Goal: Check status: Check status

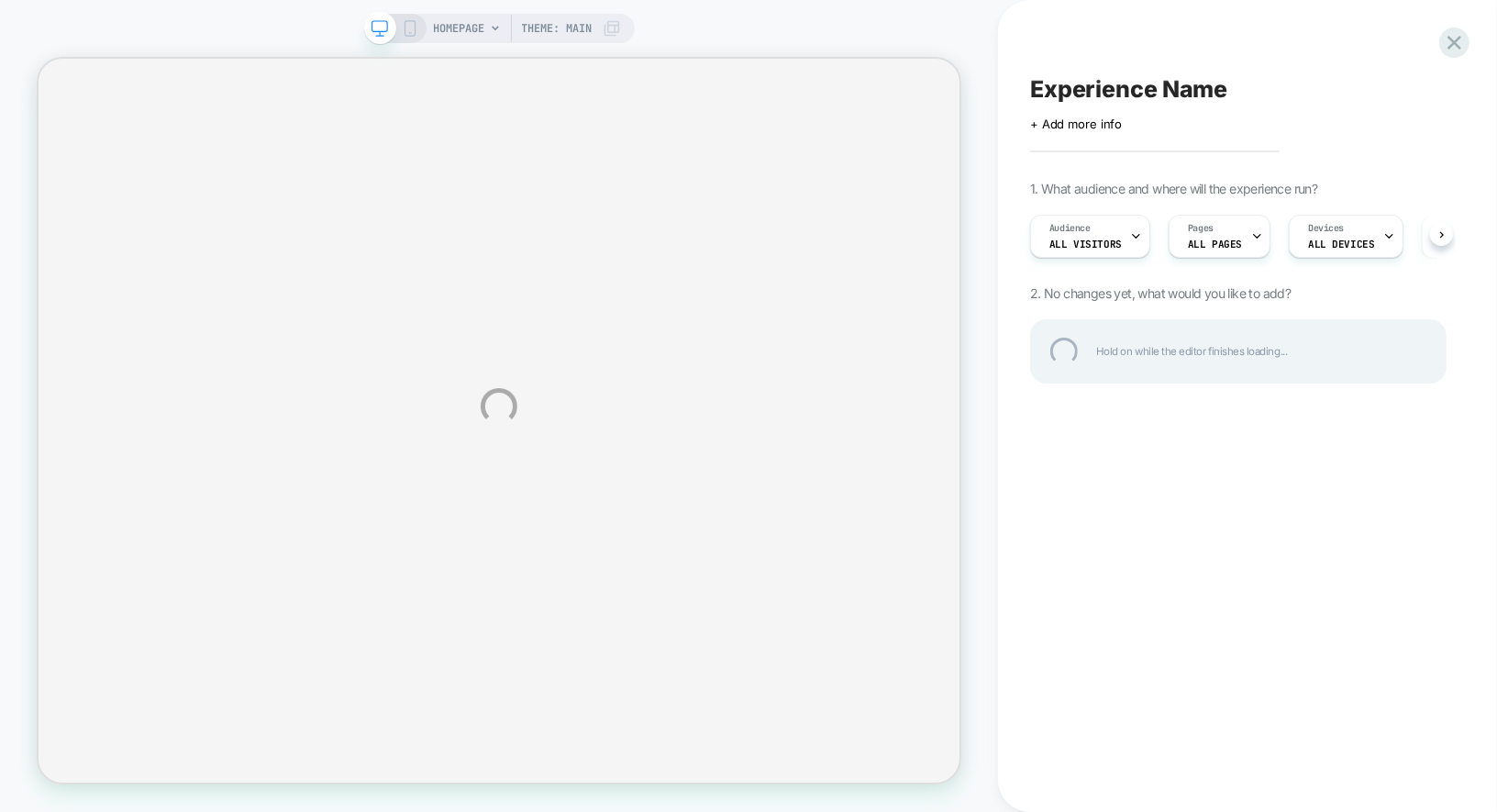
click at [1458, 20] on div "HOMEPAGE Theme: MAIN Experience Name Click to edit experience details + Add mor…" at bounding box center [748, 406] width 1497 height 812
click at [1451, 37] on div at bounding box center [1454, 42] width 38 height 38
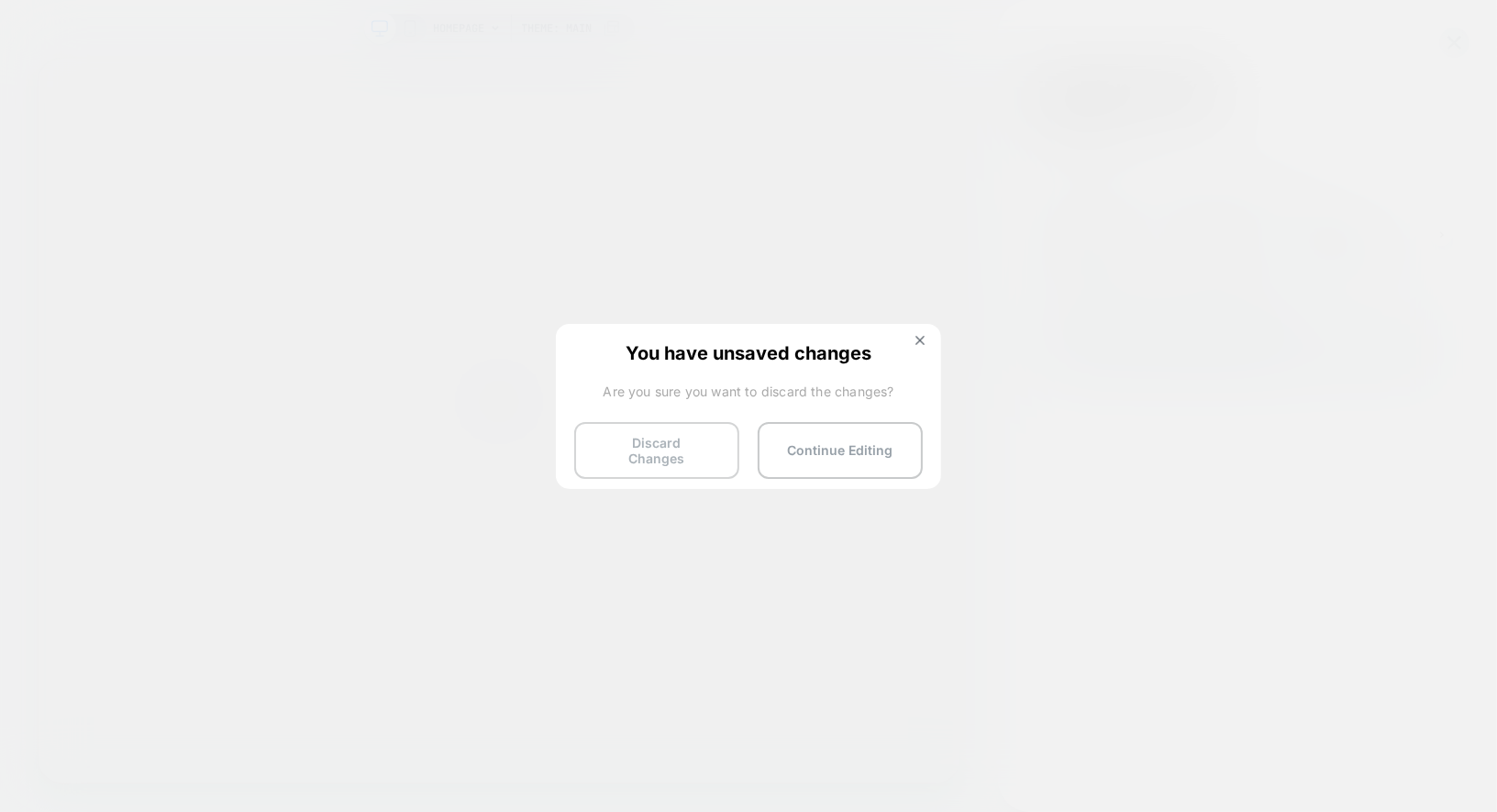
click at [621, 441] on button "Discard Changes" at bounding box center [656, 451] width 165 height 57
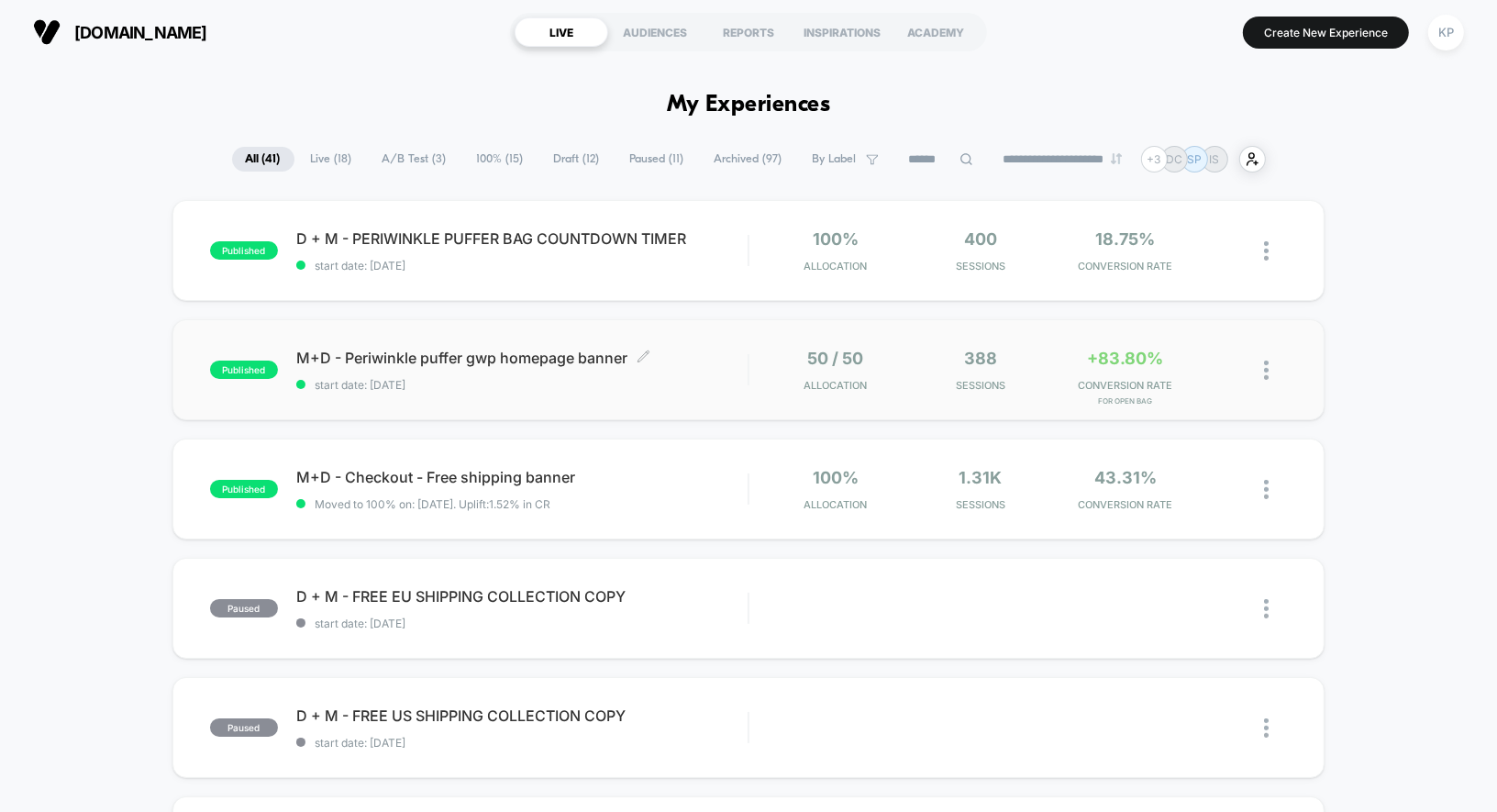
click at [573, 386] on span "start date: [DATE]" at bounding box center [522, 384] width 453 height 14
